Goal: Find specific page/section: Find specific page/section

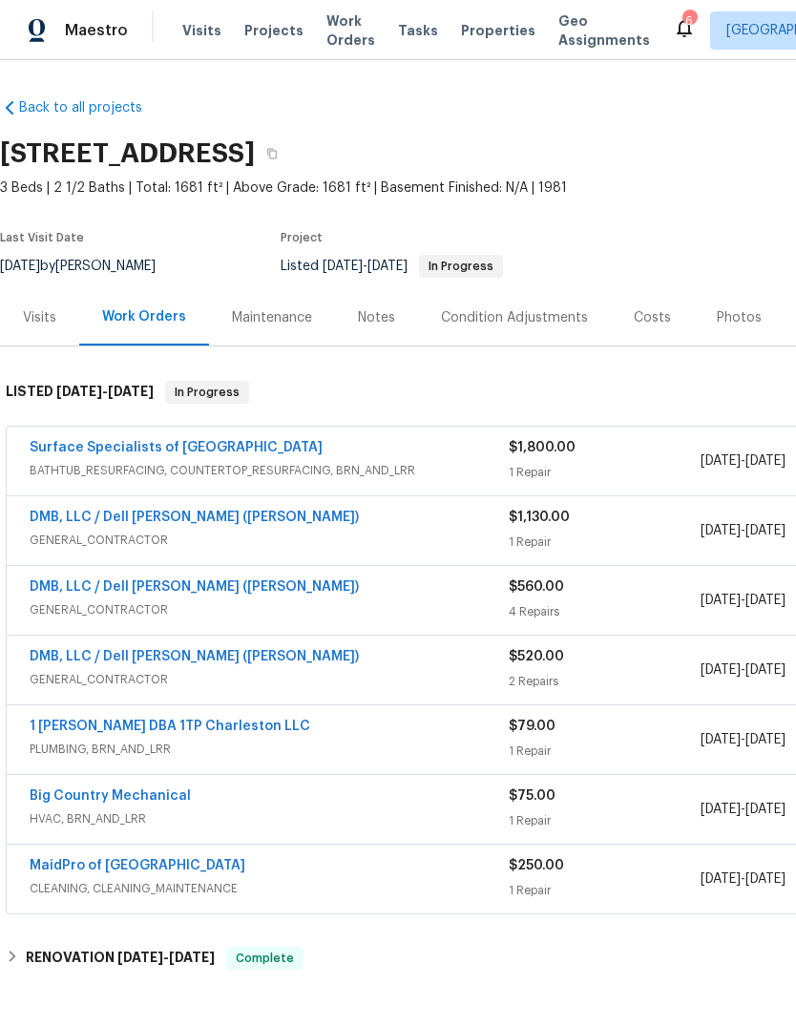
click at [463, 26] on span "Properties" at bounding box center [498, 30] width 74 height 19
